Goal: Information Seeking & Learning: Learn about a topic

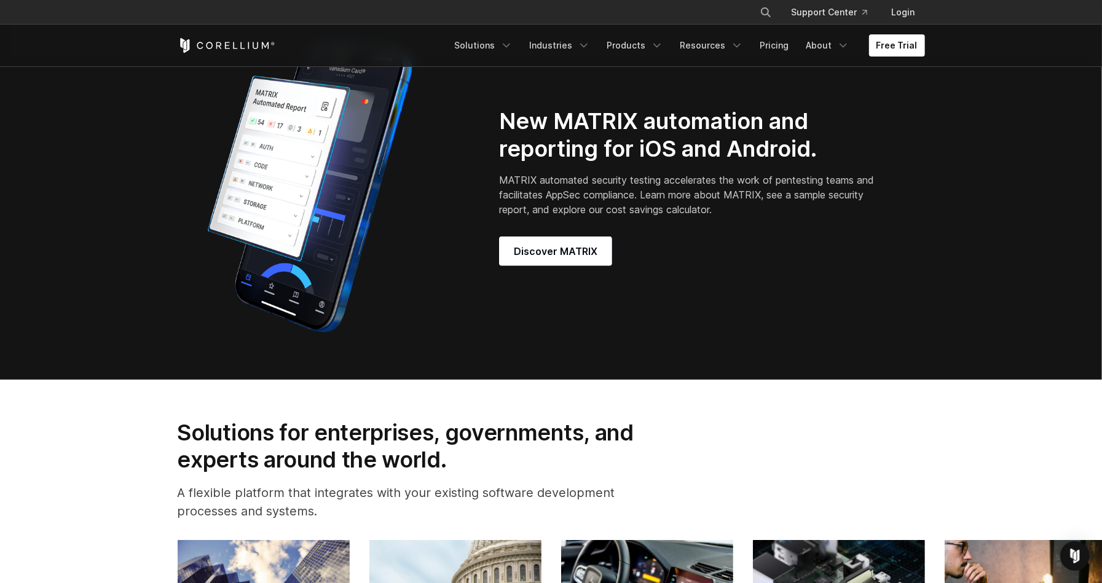
scroll to position [1033, 0]
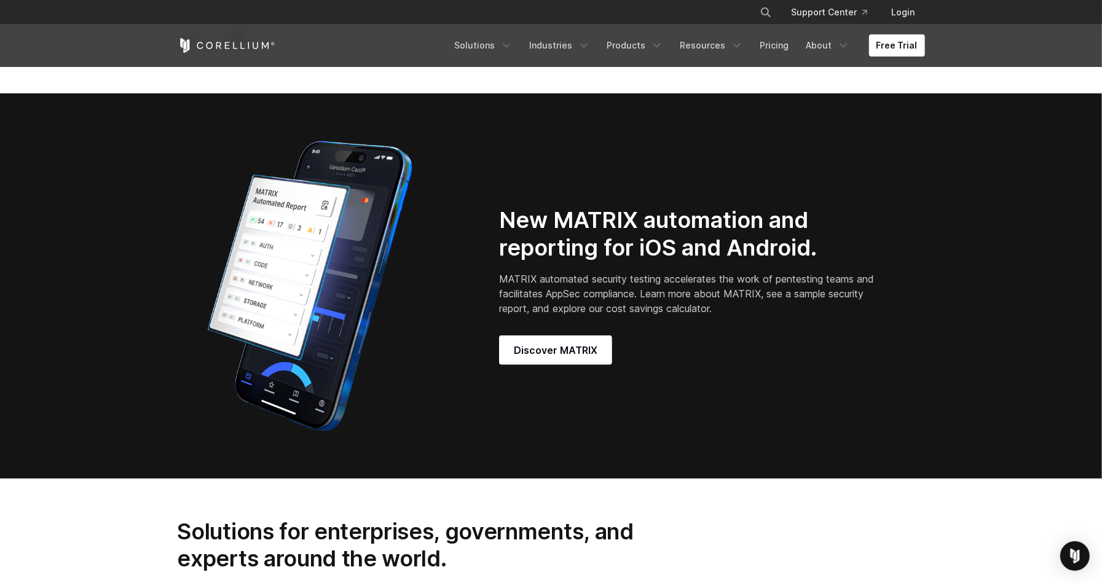
click at [633, 239] on h2 "New MATRIX automation and reporting for iOS and Android." at bounding box center [688, 234] width 379 height 55
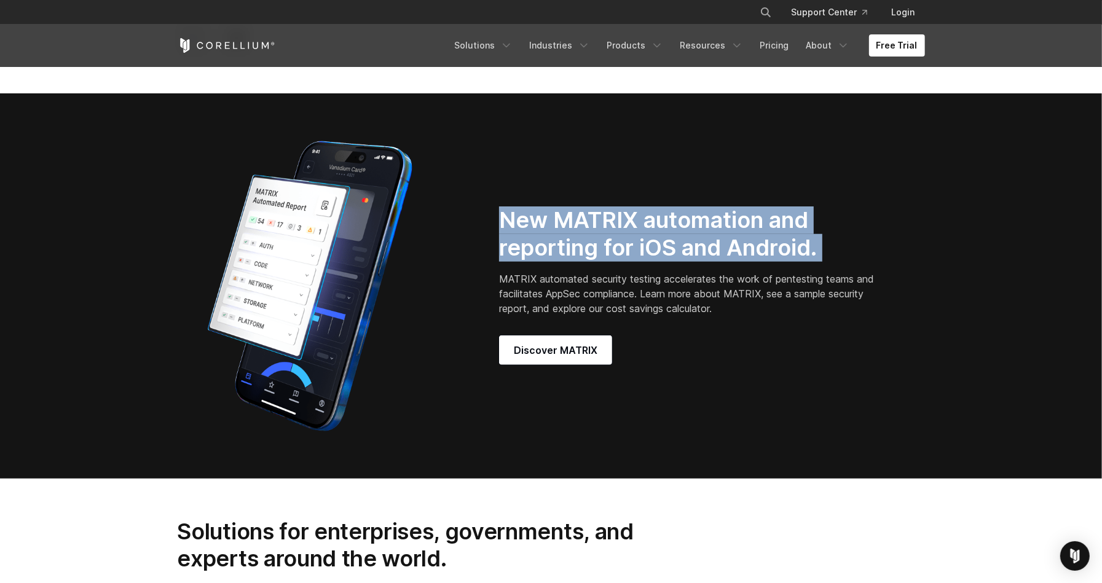
click at [633, 239] on h2 "New MATRIX automation and reporting for iOS and Android." at bounding box center [688, 234] width 379 height 55
click at [586, 211] on div "New MATRIX automation and reporting for iOS and Android. MATRIX automated secur…" at bounding box center [551, 286] width 772 height 307
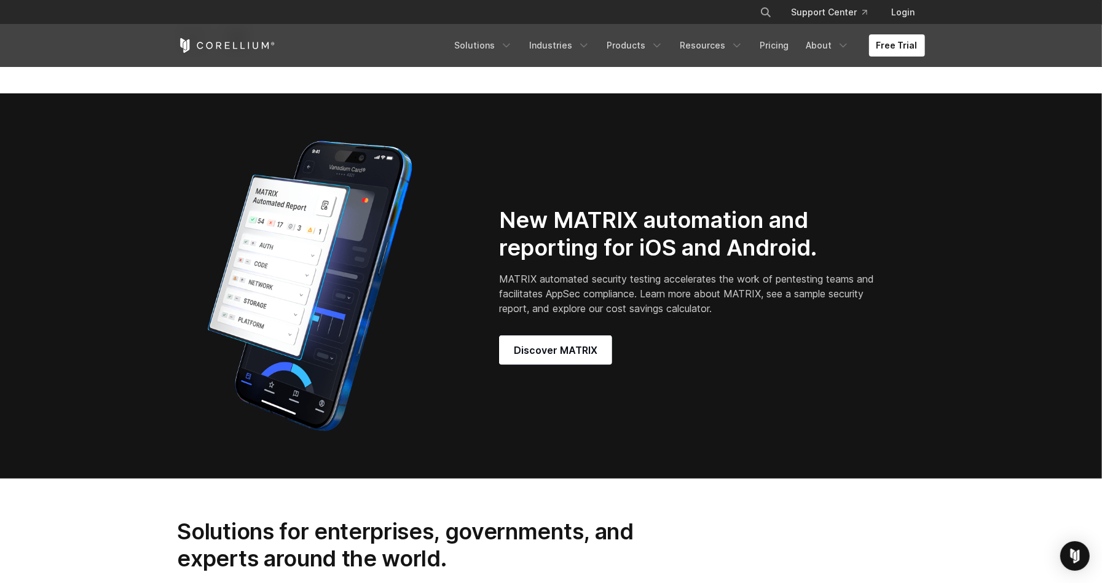
click at [585, 238] on h2 "New MATRIX automation and reporting for iOS and Android." at bounding box center [688, 234] width 379 height 55
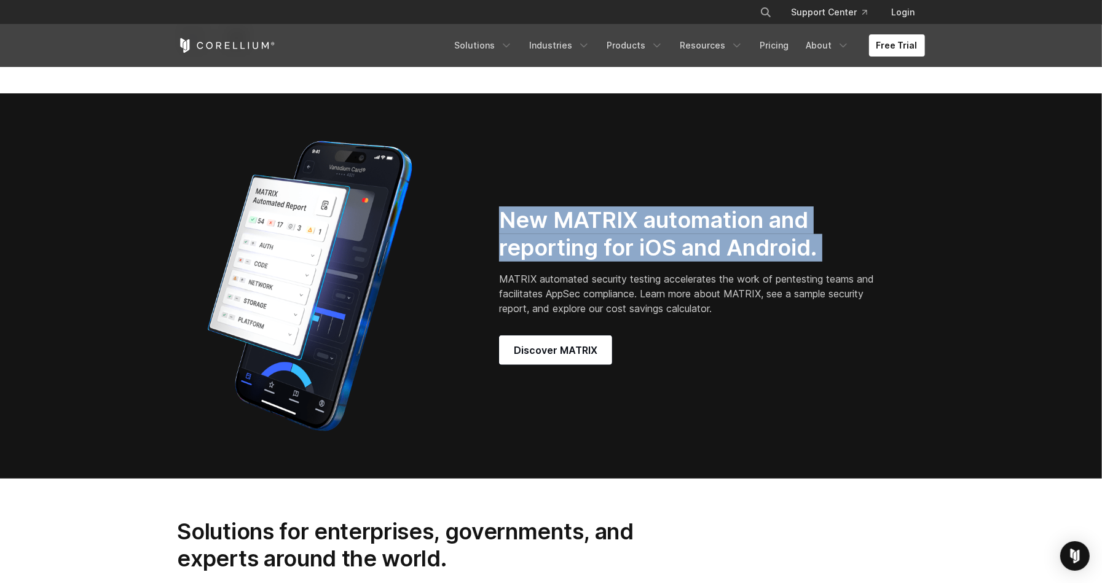
click at [585, 238] on h2 "New MATRIX automation and reporting for iOS and Android." at bounding box center [688, 234] width 379 height 55
click at [835, 261] on h2 "New MATRIX automation and reporting for iOS and Android." at bounding box center [688, 234] width 379 height 55
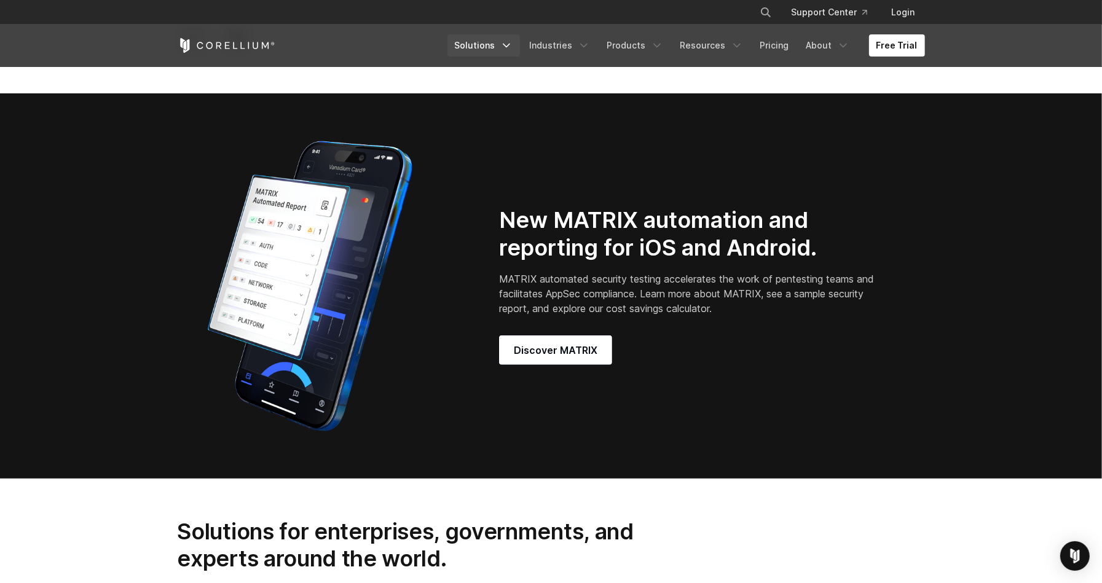
click at [507, 48] on link "Solutions" at bounding box center [484, 45] width 73 height 22
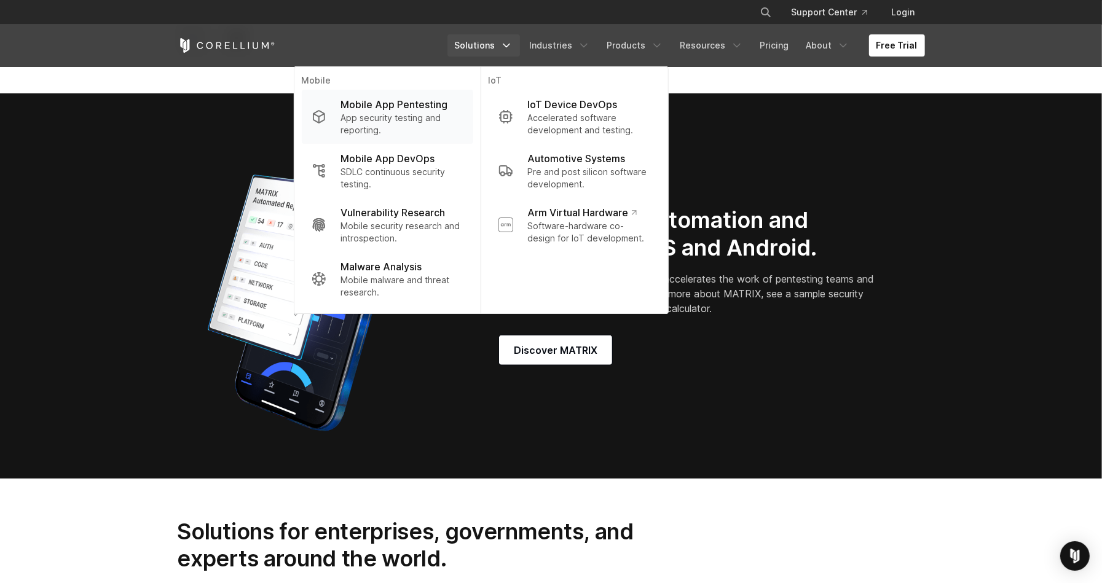
click at [410, 117] on p "App security testing and reporting." at bounding box center [402, 124] width 122 height 25
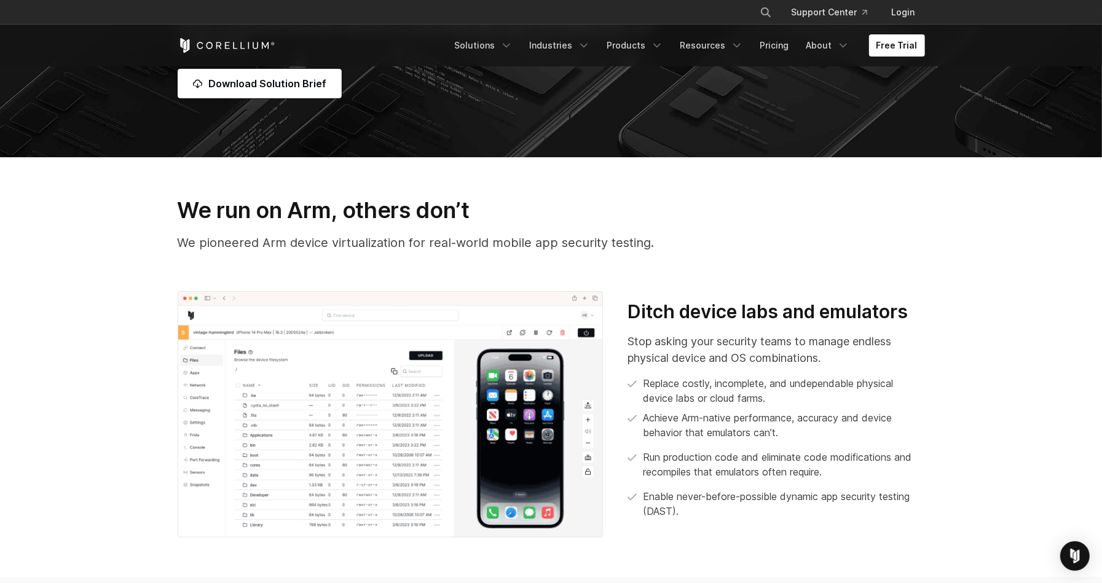
scroll to position [443, 0]
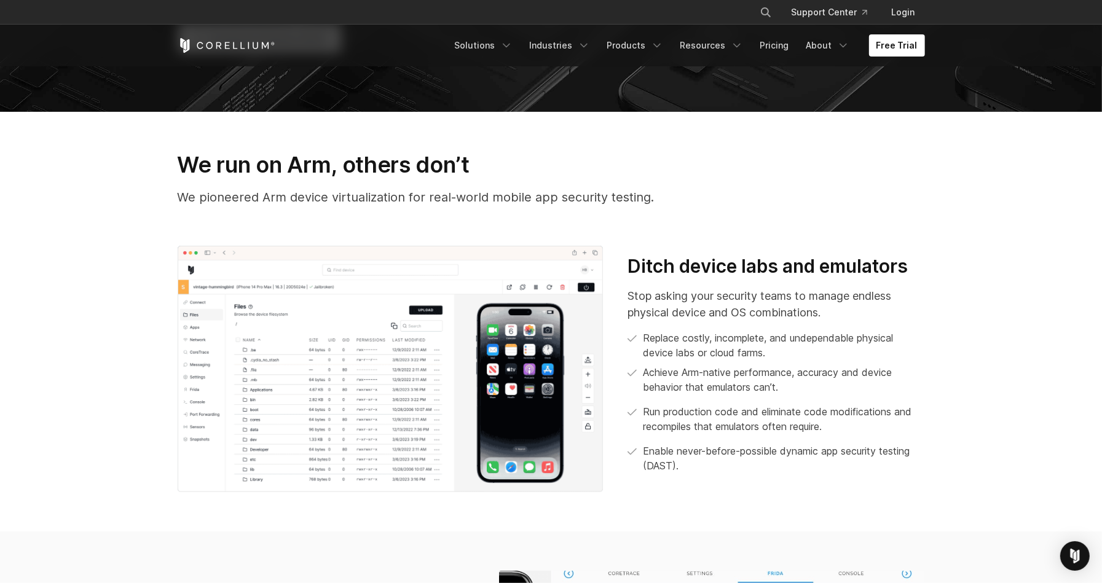
click at [687, 273] on h3 "Ditch device labs and emulators" at bounding box center [776, 266] width 297 height 23
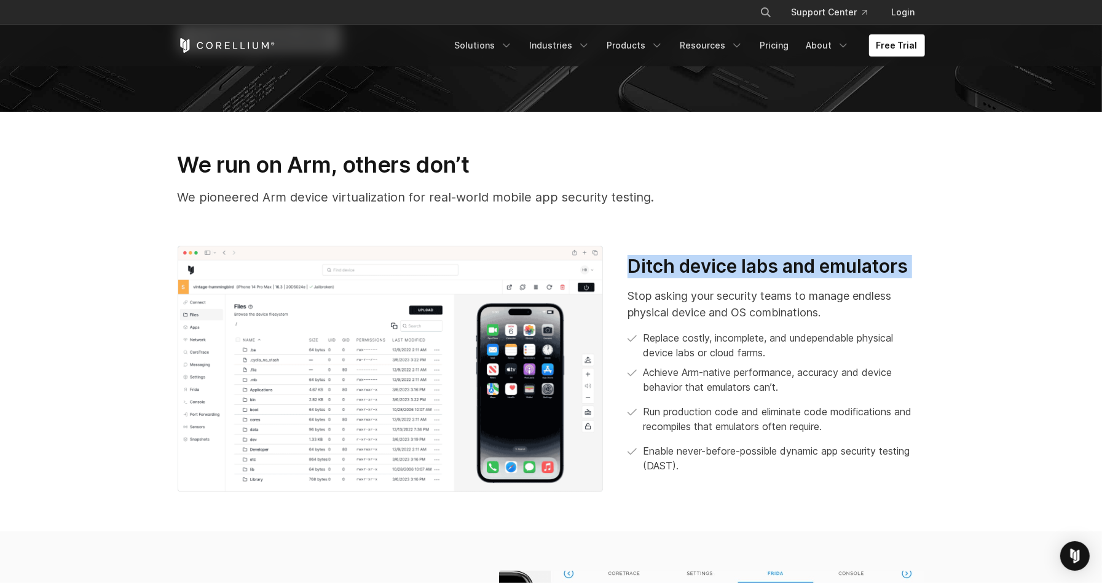
click at [687, 273] on h3 "Ditch device labs and emulators" at bounding box center [776, 266] width 297 height 23
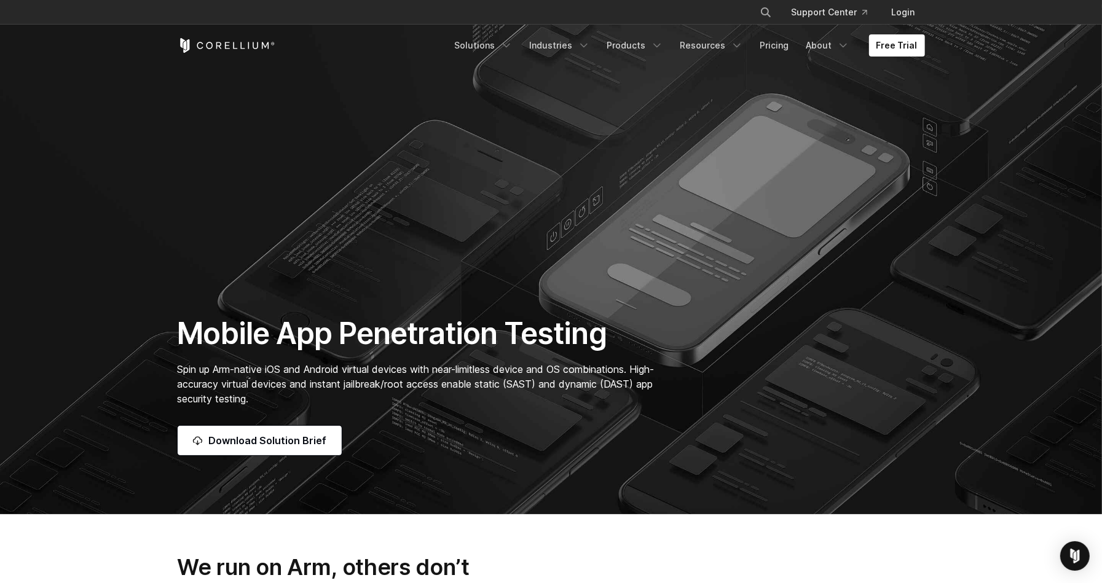
scroll to position [0, 0]
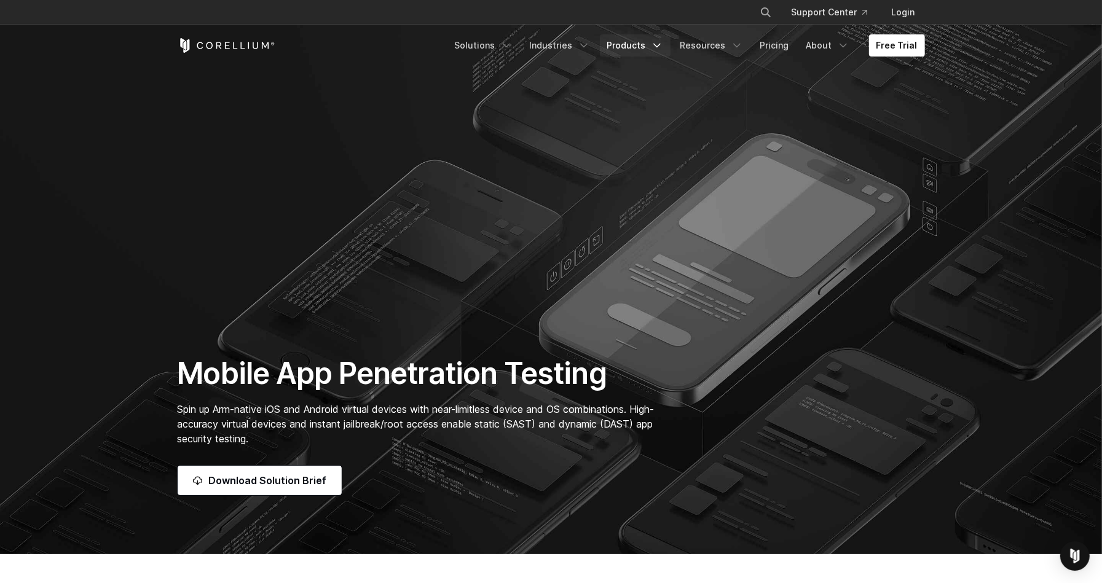
click at [663, 42] on icon "Navigation Menu" at bounding box center [657, 45] width 12 height 12
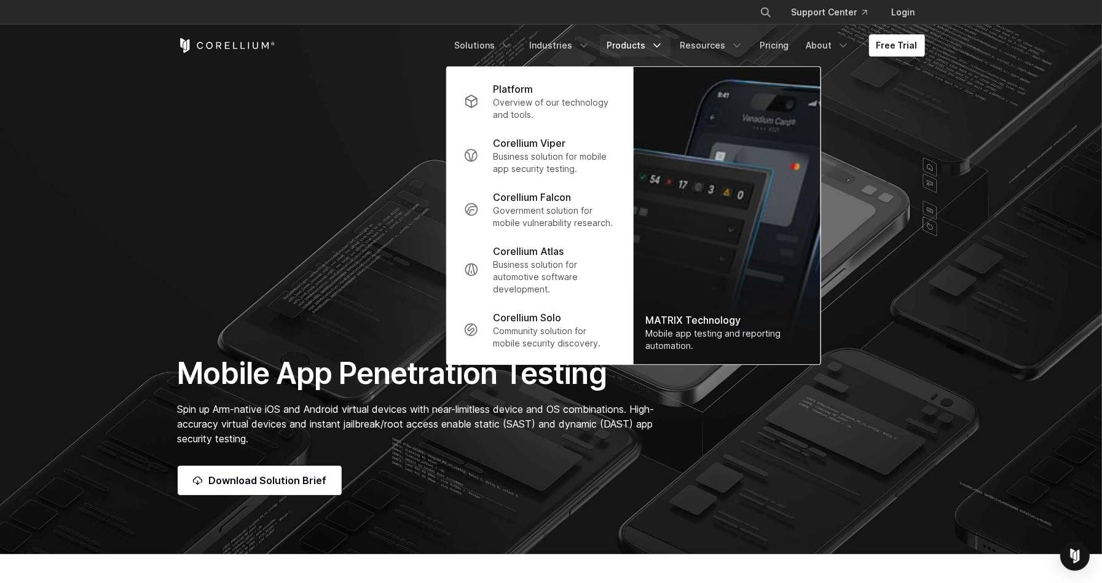
click at [207, 92] on section "Mobile App Penetration Testing Spin up Arm-native iOS and Android virtual devic…" at bounding box center [551, 277] width 1102 height 555
